Goal: Task Accomplishment & Management: Use online tool/utility

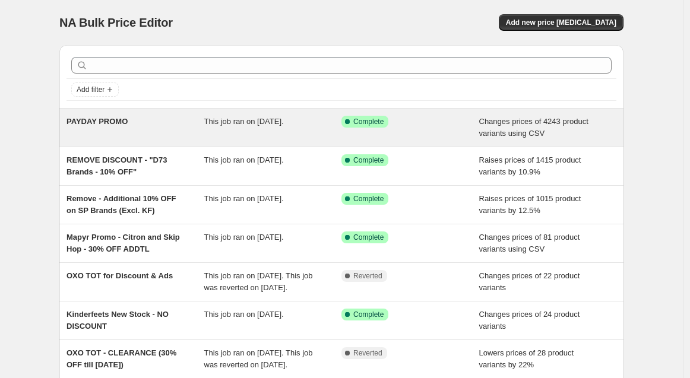
click at [114, 124] on span "PAYDAY PROMO" at bounding box center [97, 121] width 61 height 9
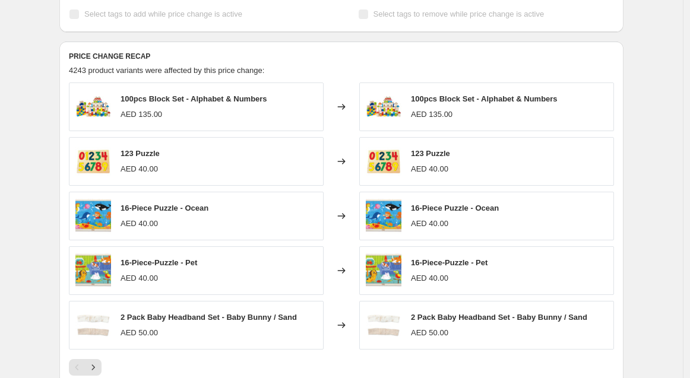
scroll to position [527, 0]
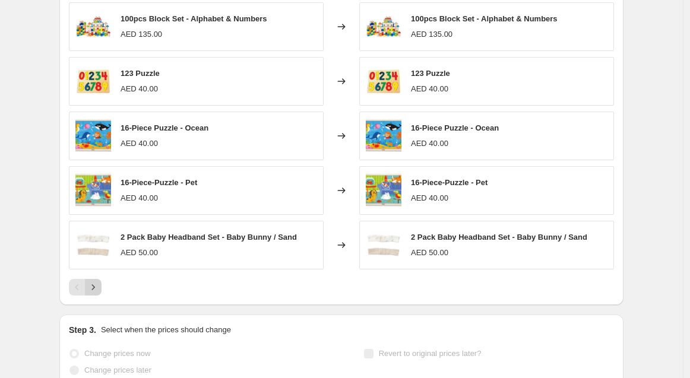
click at [98, 285] on icon "Next" at bounding box center [93, 288] width 12 height 12
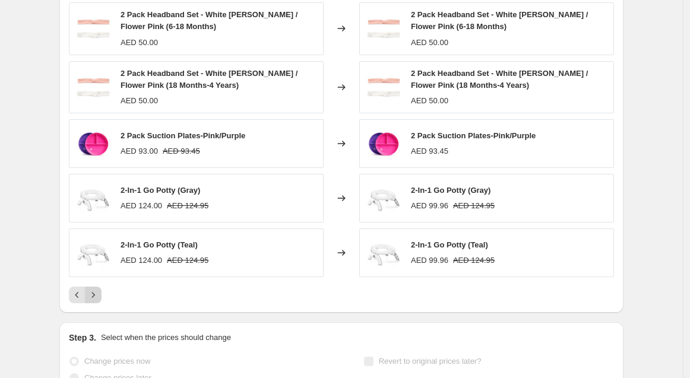
click at [98, 295] on icon "Next" at bounding box center [93, 295] width 12 height 12
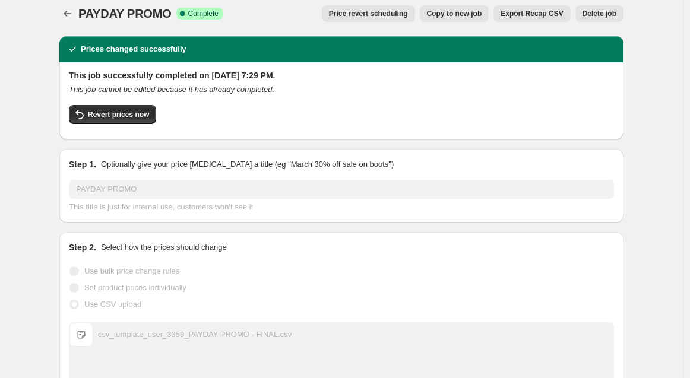
scroll to position [0, 0]
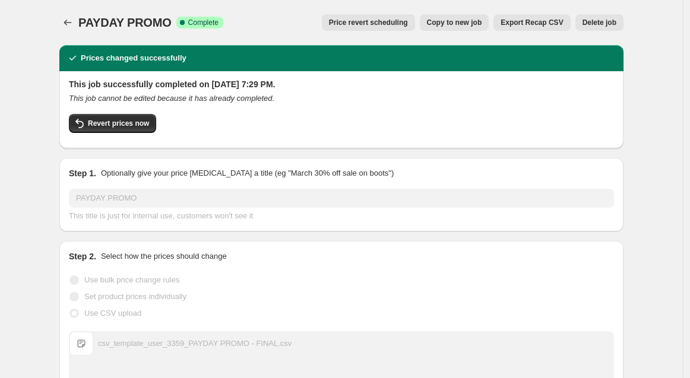
click at [544, 25] on span "Export Recap CSV" at bounding box center [532, 23] width 62 height 10
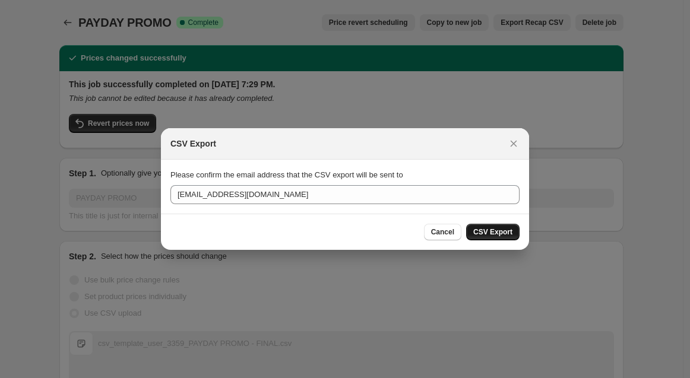
click at [506, 230] on span "CSV Export" at bounding box center [492, 233] width 39 height 10
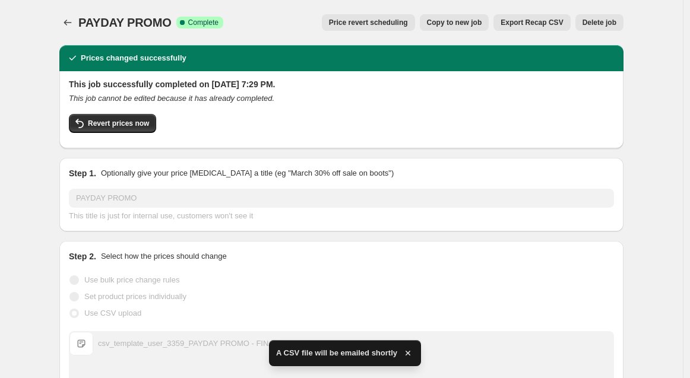
click at [63, 24] on button "Price change jobs" at bounding box center [67, 22] width 17 height 17
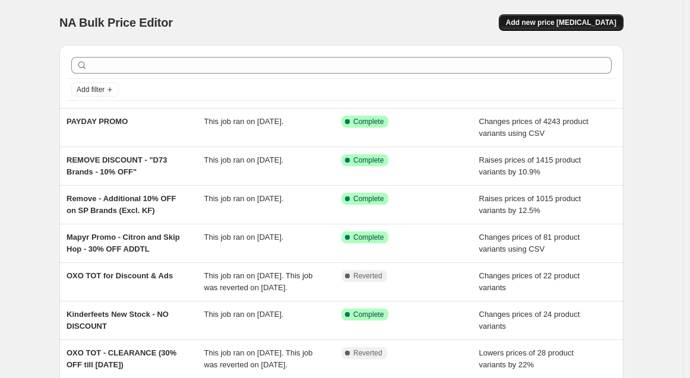
click at [547, 20] on span "Add new price change job" at bounding box center [561, 23] width 110 height 10
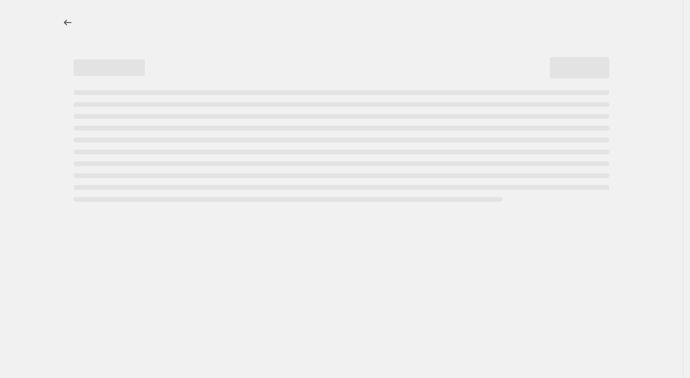
select select "percentage"
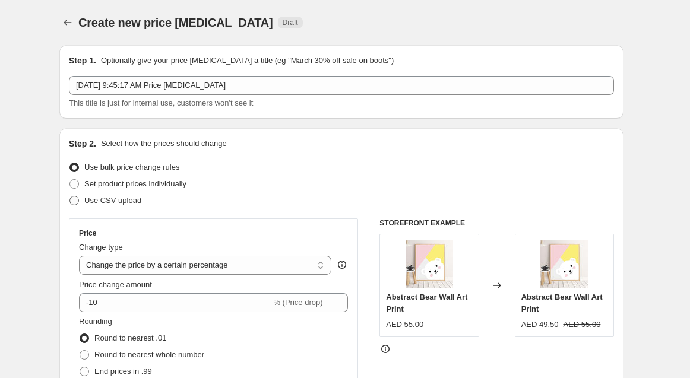
click at [136, 203] on span "Use CSV upload" at bounding box center [112, 200] width 57 height 9
click at [70, 197] on input "Use CSV upload" at bounding box center [70, 196] width 1 height 1
radio input "true"
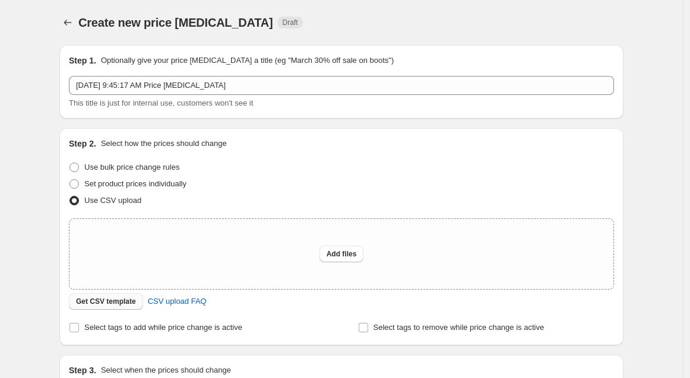
click at [93, 295] on button "Get CSV template" at bounding box center [106, 301] width 74 height 17
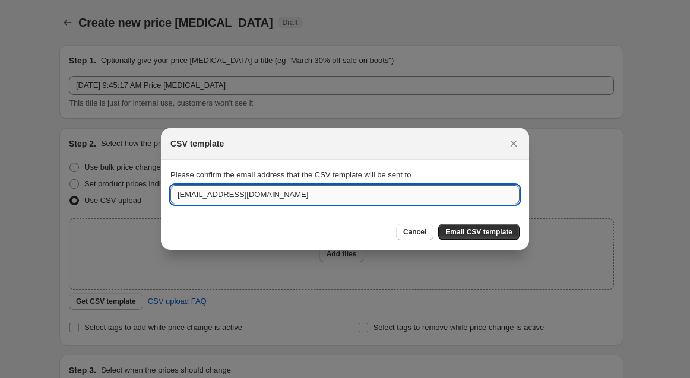
click at [191, 187] on input "hello@sweetpea.ae" at bounding box center [344, 194] width 349 height 19
drag, startPoint x: 192, startPoint y: 192, endPoint x: 146, endPoint y: 192, distance: 46.3
type input "finance@sweetpea.ae"
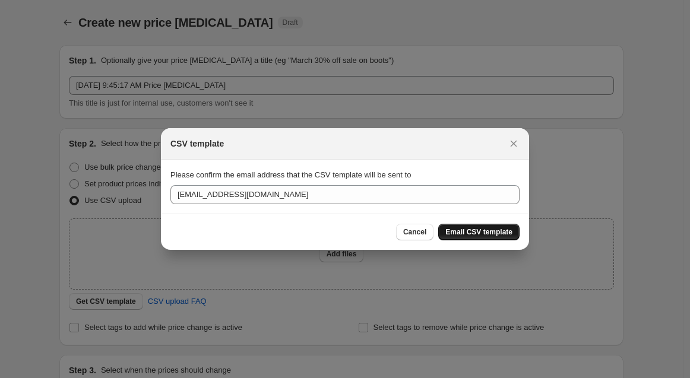
click at [502, 233] on span "Email CSV template" at bounding box center [479, 233] width 67 height 10
